Goal: Task Accomplishment & Management: Manage account settings

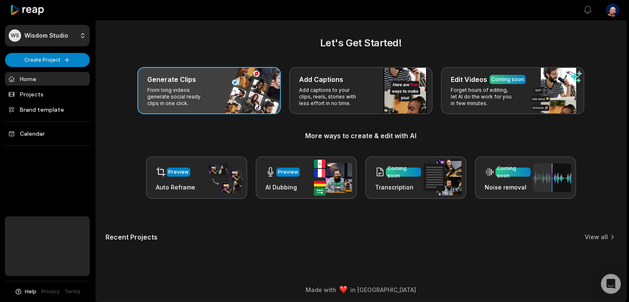
click at [247, 73] on div "Generate Clips From long videos generate social ready clips in one click." at bounding box center [209, 90] width 144 height 47
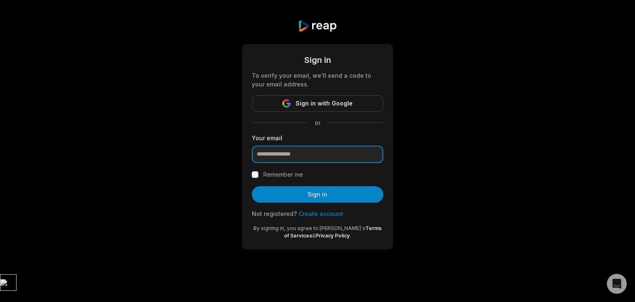
click at [345, 153] on input "email" at bounding box center [318, 154] width 132 height 17
type input "**********"
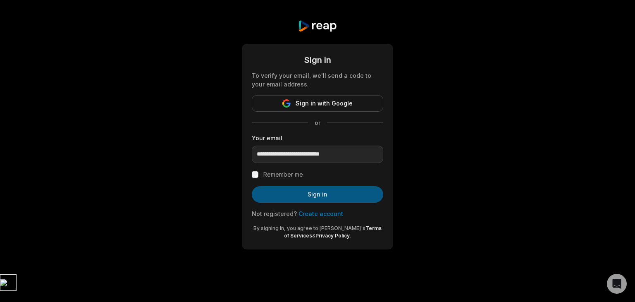
click at [294, 196] on button "Sign in" at bounding box center [318, 194] width 132 height 17
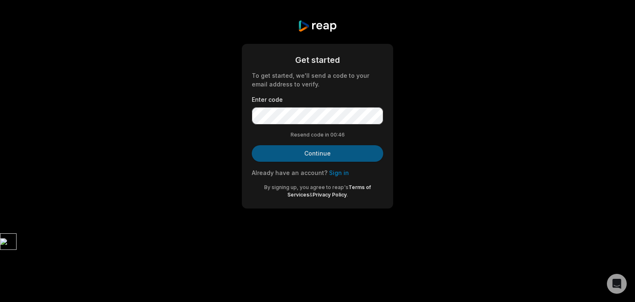
click at [330, 156] on button "Continue" at bounding box center [318, 153] width 132 height 17
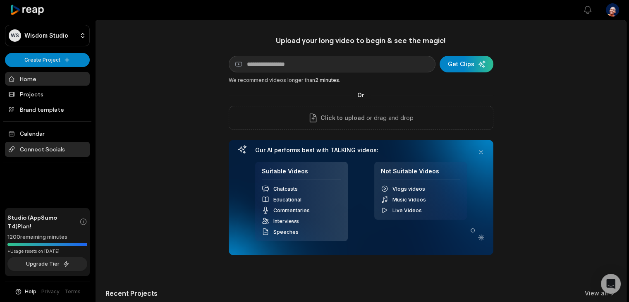
click at [65, 149] on span "Connect Socials" at bounding box center [47, 149] width 85 height 15
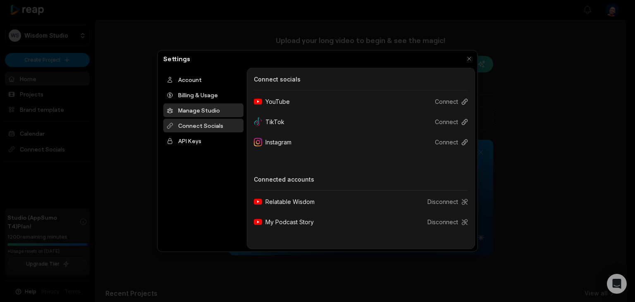
click at [180, 107] on div "Manage Studio" at bounding box center [203, 110] width 80 height 14
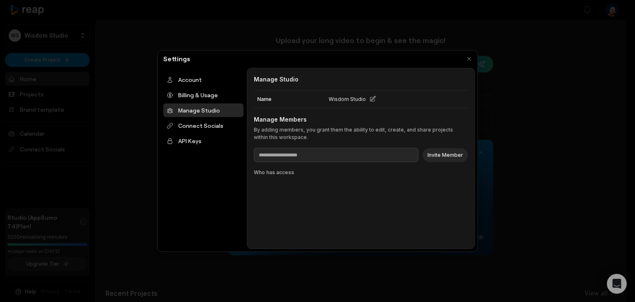
click at [373, 97] on icon at bounding box center [372, 98] width 5 height 5
click at [354, 120] on h3 "Manage Members" at bounding box center [361, 119] width 214 height 9
click at [216, 95] on div "Billing & Usage" at bounding box center [203, 95] width 80 height 14
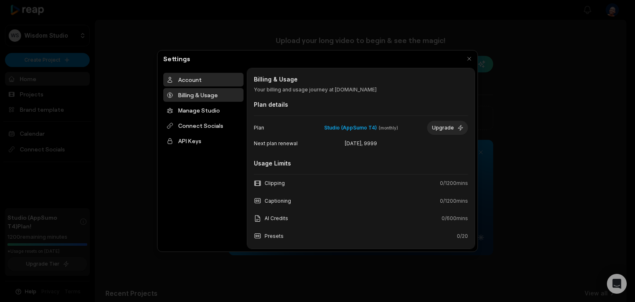
click at [199, 84] on div "Account" at bounding box center [203, 80] width 80 height 14
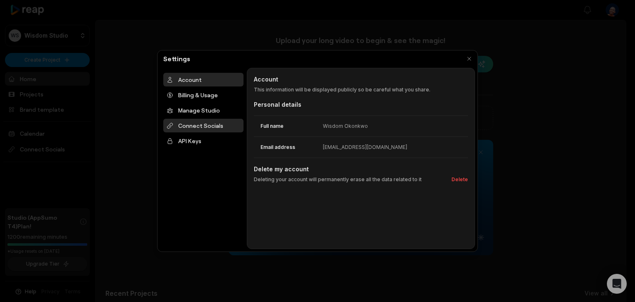
click at [189, 121] on div "Connect Socials" at bounding box center [203, 126] width 80 height 14
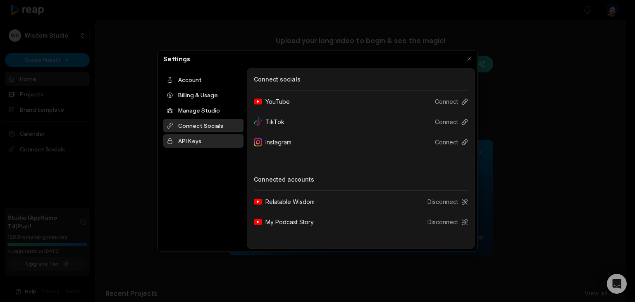
click at [184, 136] on div "API Keys" at bounding box center [203, 141] width 80 height 14
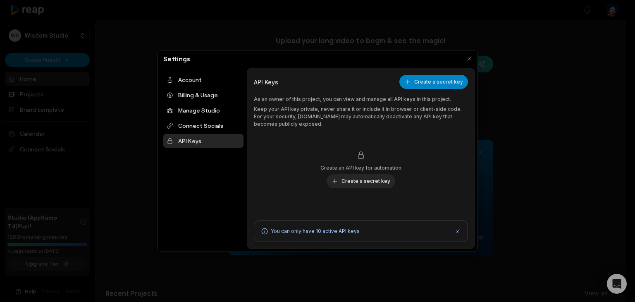
click at [139, 120] on div at bounding box center [317, 151] width 635 height 302
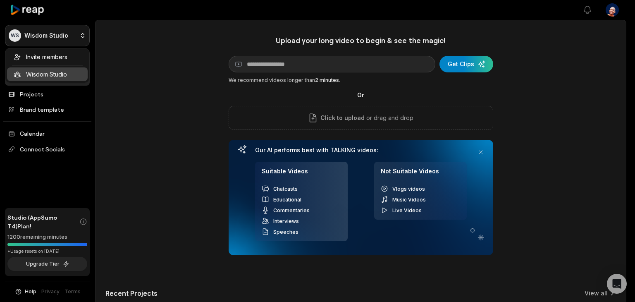
click at [81, 26] on html "WS Wisdom Studio Create Project Home Projects Brand template Calendar Connect S…" at bounding box center [317, 151] width 635 height 302
click at [131, 52] on html "WS Wisdom Studio Create Project Home Projects Brand template Calendar Connect S…" at bounding box center [317, 151] width 635 height 302
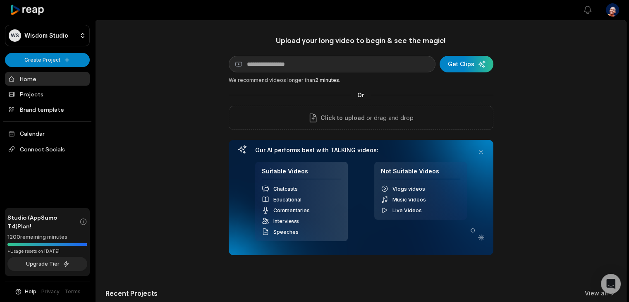
click at [607, 7] on html "WS Wisdom Studio Create Project Home Projects Brand template Calendar Connect S…" at bounding box center [314, 151] width 629 height 302
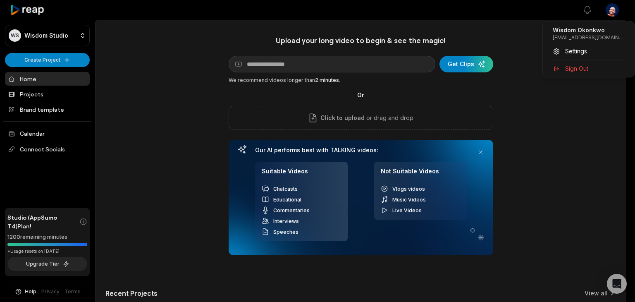
click at [519, 43] on html "WS Wisdom Studio Create Project Home Projects Brand template Calendar Connect S…" at bounding box center [317, 151] width 635 height 302
